Goal: Task Accomplishment & Management: Manage account settings

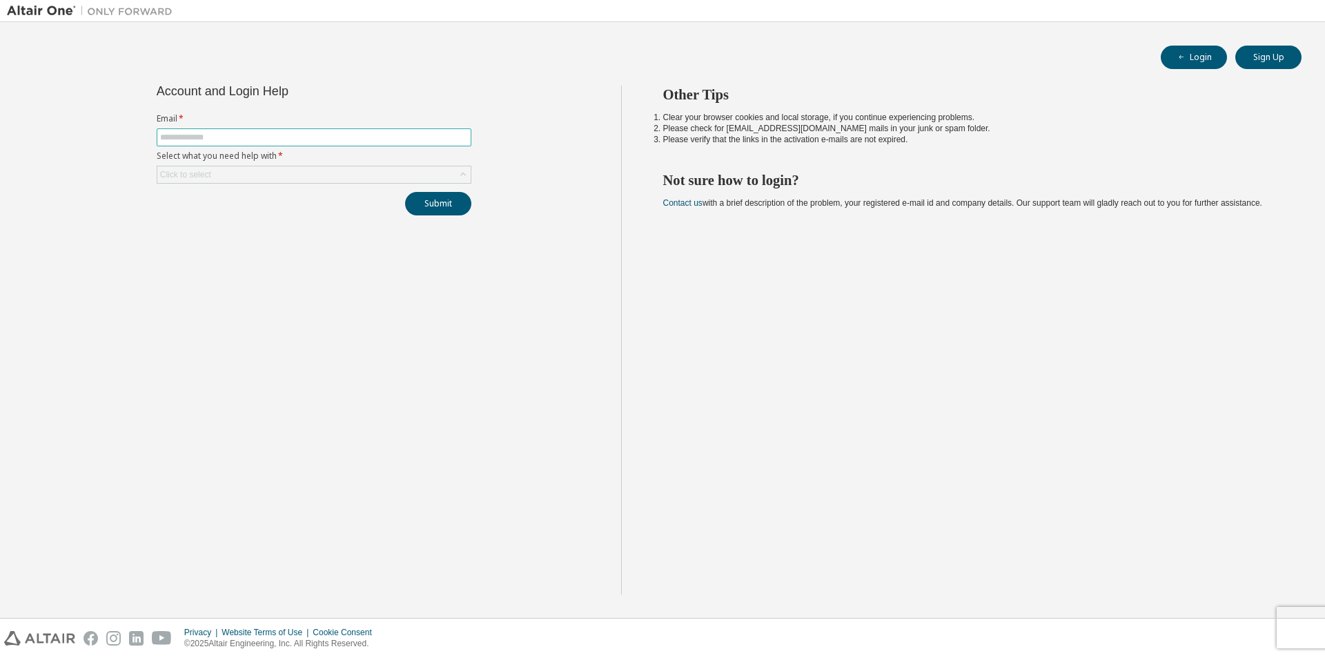
click at [275, 139] on input "text" at bounding box center [314, 137] width 308 height 11
type input "**********"
click at [285, 170] on div "Click to select" at bounding box center [313, 174] width 313 height 17
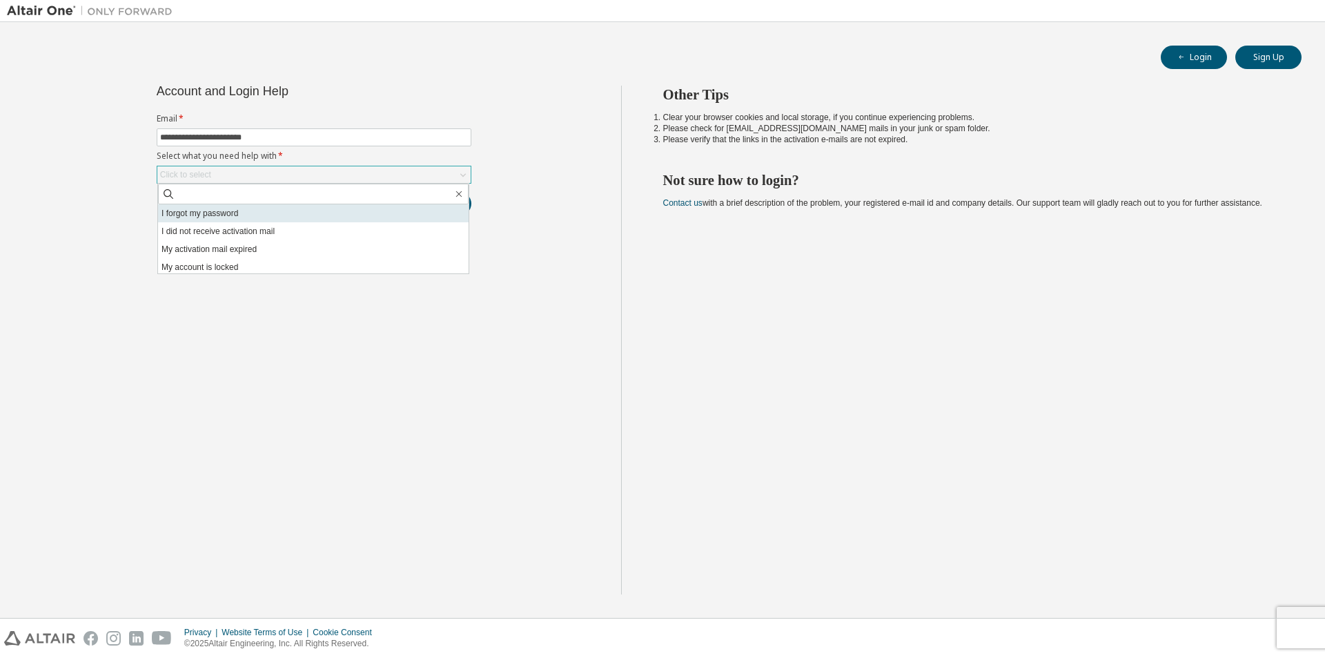
click at [245, 217] on li "I forgot my password" at bounding box center [313, 213] width 311 height 18
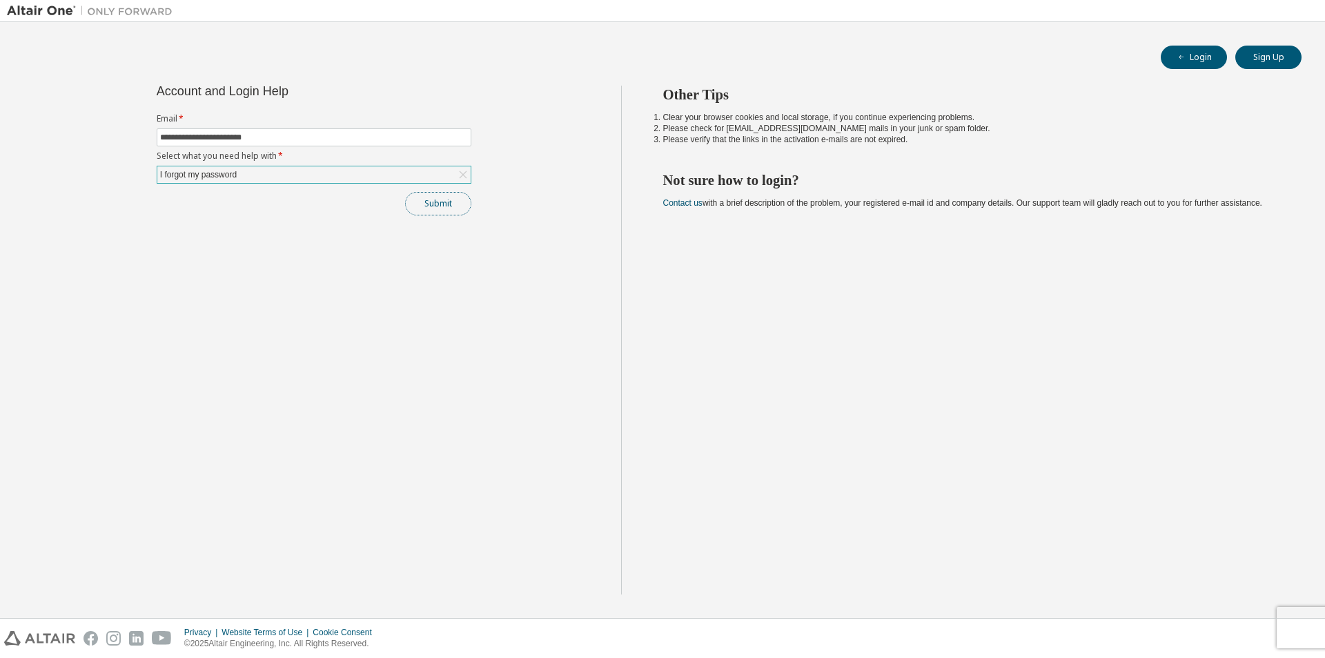
click at [420, 195] on button "Submit" at bounding box center [438, 203] width 66 height 23
click at [451, 208] on button "Submit" at bounding box center [438, 203] width 66 height 23
